Goal: Task Accomplishment & Management: Manage account settings

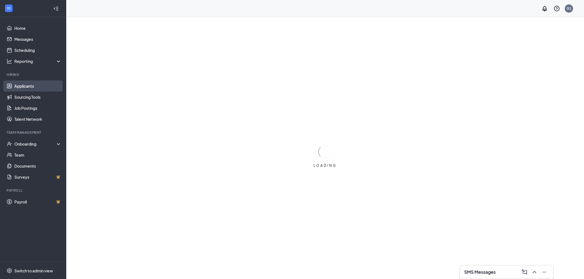
click at [30, 87] on link "Applicants" at bounding box center [37, 86] width 47 height 11
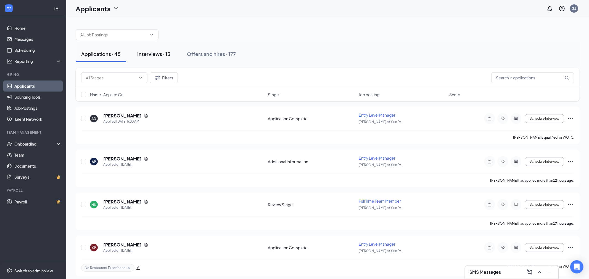
click at [158, 52] on div "Interviews · 13" at bounding box center [153, 53] width 33 height 7
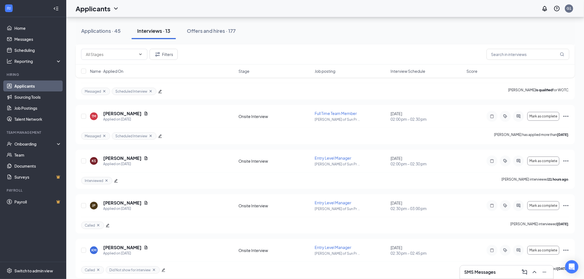
scroll to position [92, 0]
click at [536, 161] on span "Mark as complete" at bounding box center [543, 160] width 28 height 4
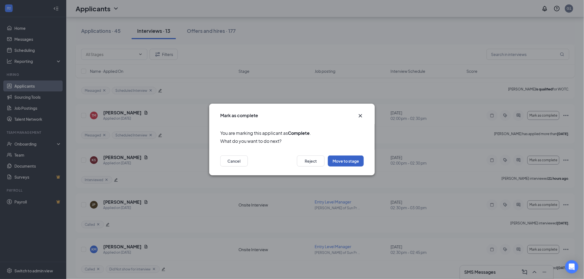
click at [351, 164] on button "Move to stage" at bounding box center [346, 161] width 36 height 11
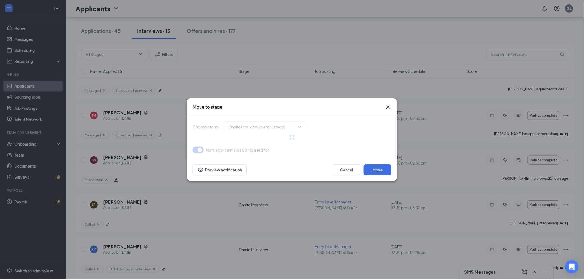
type input "Background Check Screening (next stage)"
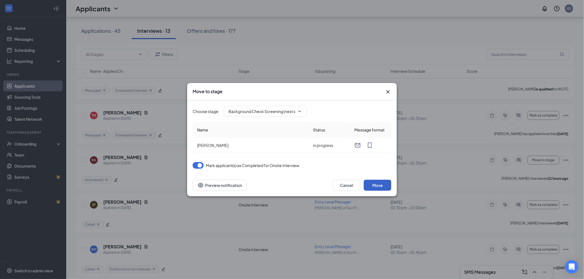
click at [381, 186] on button "Move" at bounding box center [378, 185] width 28 height 11
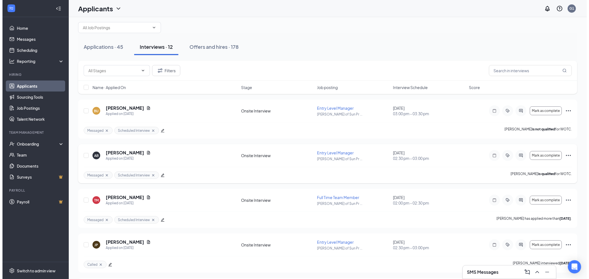
scroll to position [0, 0]
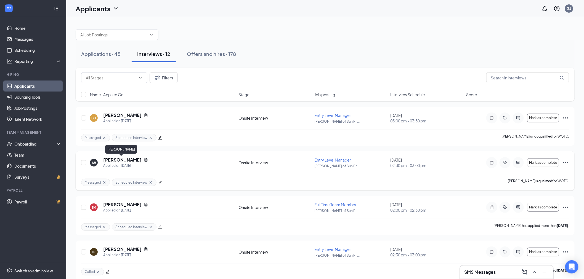
click at [115, 160] on h5 "[PERSON_NAME]" at bounding box center [122, 160] width 38 height 6
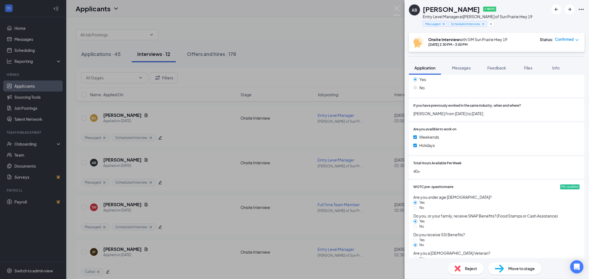
scroll to position [82, 0]
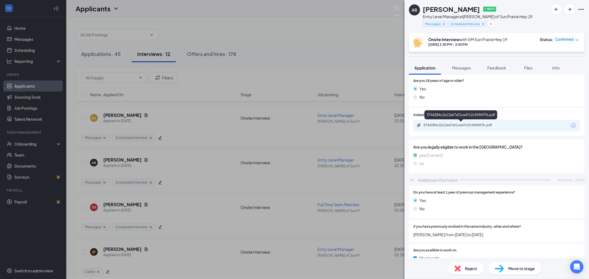
click at [457, 125] on div "3744284c1b13a67af1ca47c2c969697b.pdf" at bounding box center [461, 125] width 77 height 4
click at [397, 5] on div "AB [PERSON_NAME] ✔ WOTC Entry Level Manager at [PERSON_NAME] of [GEOGRAPHIC_DAT…" at bounding box center [294, 139] width 589 height 279
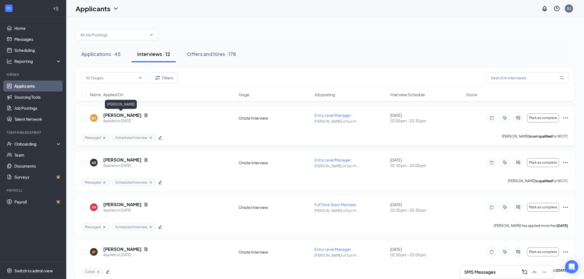
click at [117, 115] on h5 "[PERSON_NAME]" at bounding box center [122, 115] width 38 height 6
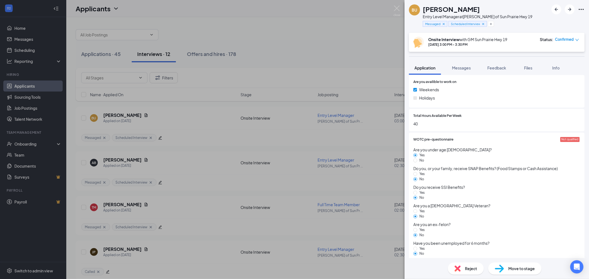
scroll to position [82, 0]
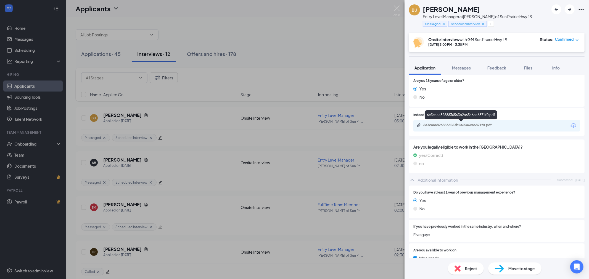
click at [456, 126] on div "6e3caaa8268836563b2a65a6ca6871f0.pdf" at bounding box center [461, 125] width 77 height 4
